Goal: Check status

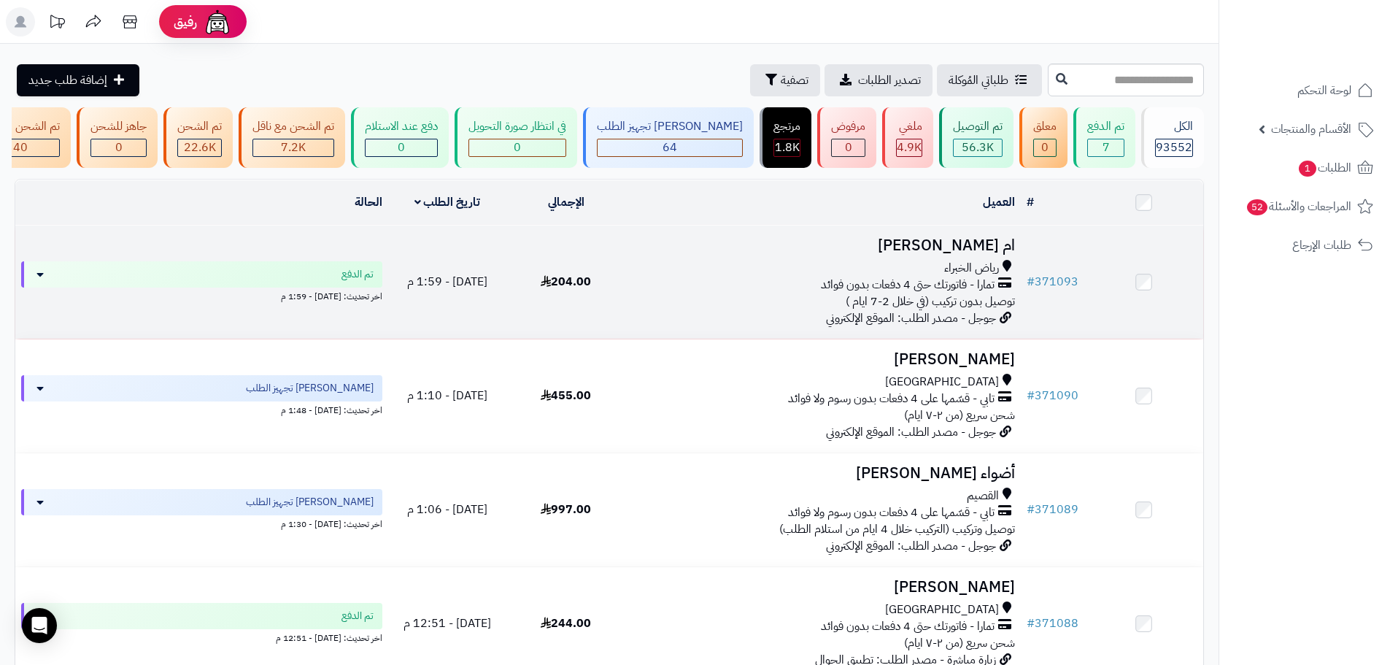
click at [557, 300] on td "204.00" at bounding box center [565, 281] width 119 height 113
